Goal: Navigation & Orientation: Find specific page/section

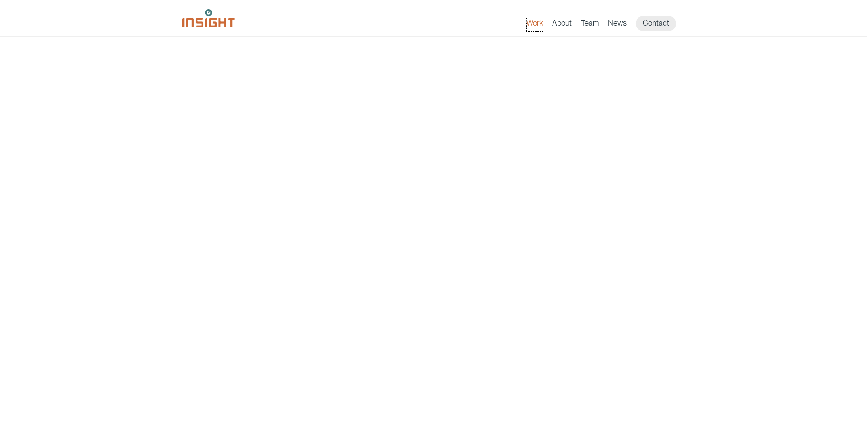
click at [540, 25] on link "Work" at bounding box center [534, 24] width 16 height 13
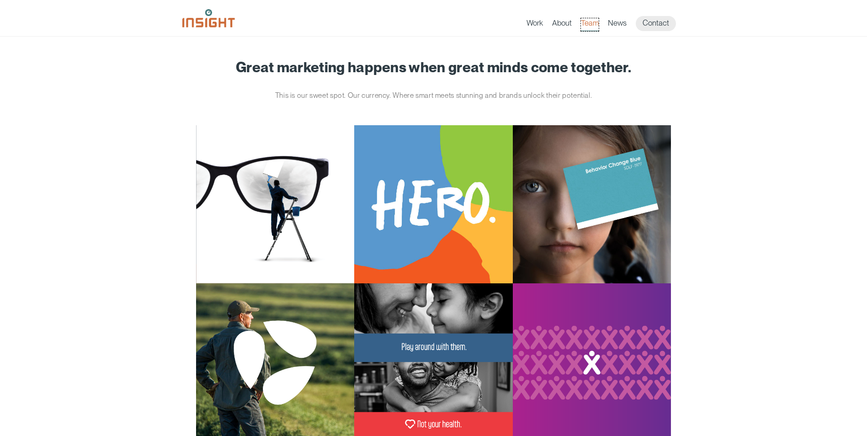
click at [594, 22] on link "Team" at bounding box center [590, 24] width 18 height 13
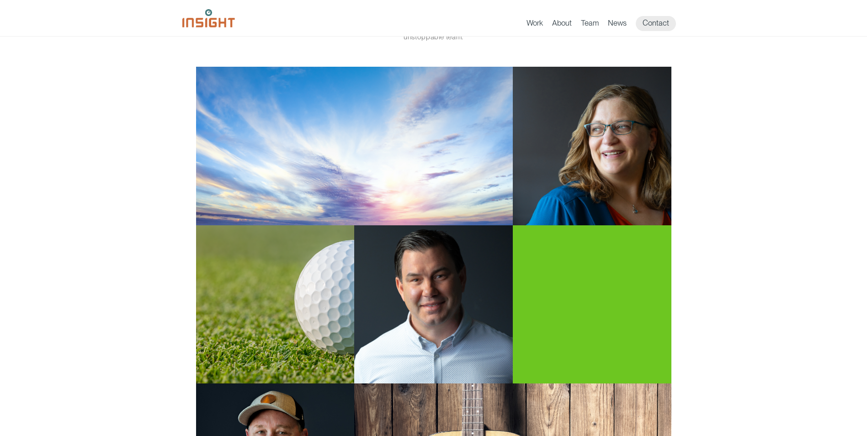
scroll to position [46, 0]
